Goal: Navigation & Orientation: Find specific page/section

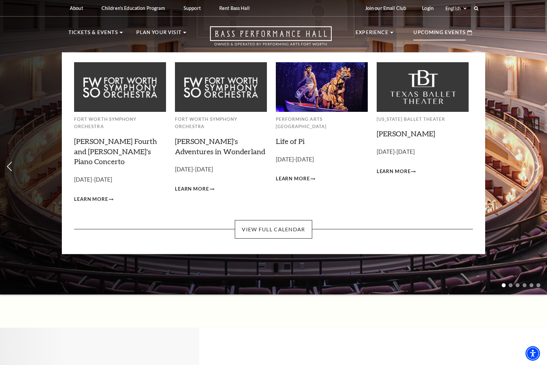
click at [457, 26] on div "Upcoming Events" at bounding box center [443, 32] width 72 height 19
click at [275, 220] on link "View Full Calendar" at bounding box center [273, 229] width 77 height 19
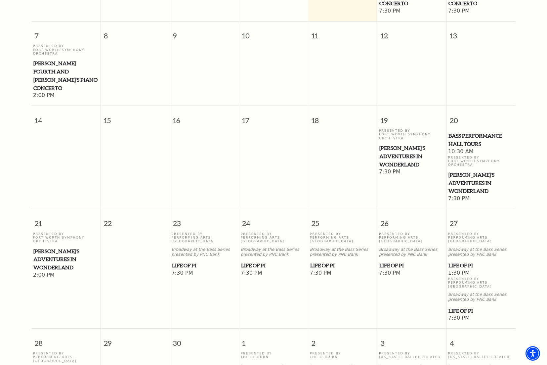
scroll to position [58, 0]
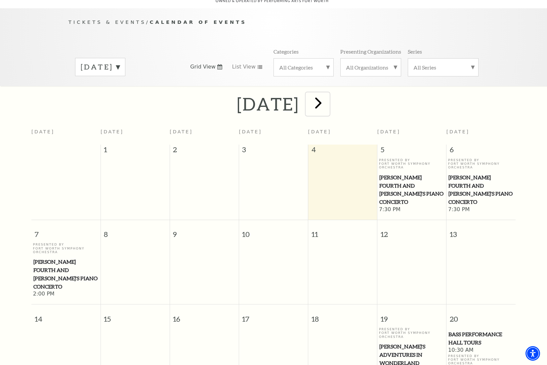
click at [328, 96] on span "next" at bounding box center [318, 102] width 19 height 19
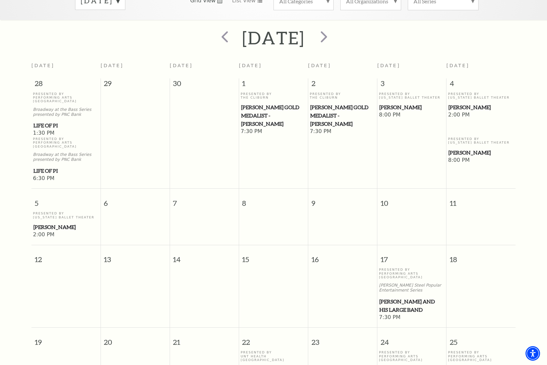
scroll to position [0, 0]
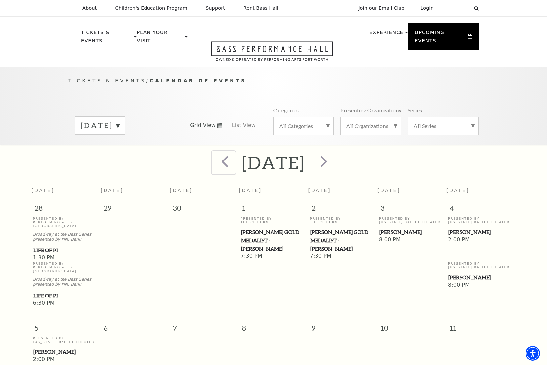
click at [215, 158] on span "prev" at bounding box center [224, 161] width 19 height 19
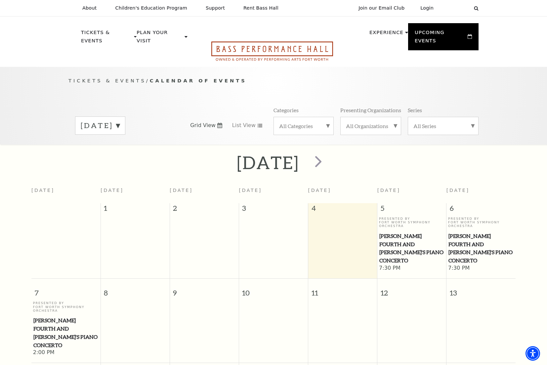
click at [256, 41] on icon "Open this option" at bounding box center [272, 50] width 122 height 19
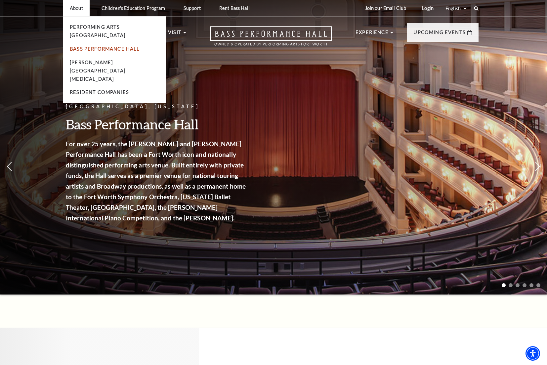
click at [91, 46] on link "Bass Performance Hall" at bounding box center [105, 49] width 70 height 6
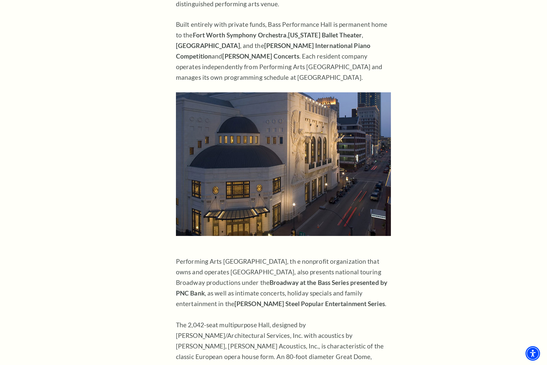
scroll to position [85, 0]
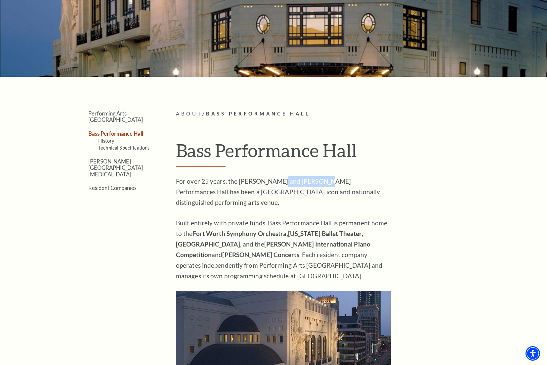
drag, startPoint x: 276, startPoint y: 182, endPoint x: 315, endPoint y: 184, distance: 39.7
click at [315, 184] on p "For over 25 years, the Nancy Lee and Perry R. Bass Performances Hall has been a…" at bounding box center [283, 192] width 215 height 32
